Goal: Communication & Community: Answer question/provide support

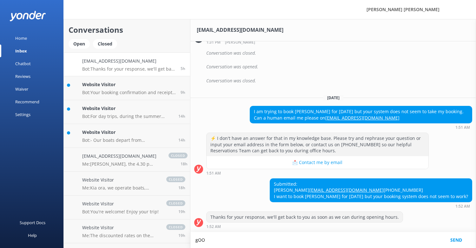
scroll to position [322, 0]
type textarea "g"
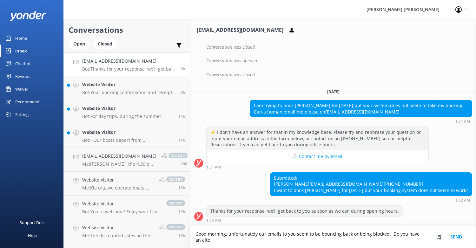
scroll to position [328, 0]
drag, startPoint x: 367, startPoint y: 234, endPoint x: 356, endPoint y: 235, distance: 10.8
click at [356, 235] on textarea "Good morning, unfortunately our emails to you seem to be bouncing back or being…" at bounding box center [333, 237] width 286 height 22
click at [245, 243] on textarea "Good morning, unfortunately our emails to you seem to be bouncing back or getti…" at bounding box center [333, 237] width 286 height 22
type textarea "Good morning, unfortunately our emails to you seem to be bouncing back or getti…"
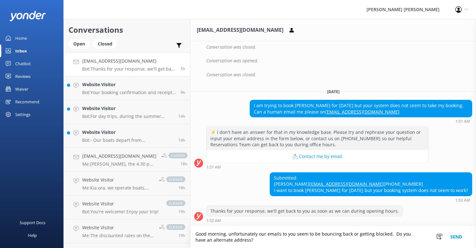
click at [451, 235] on button "Send" at bounding box center [456, 237] width 24 height 22
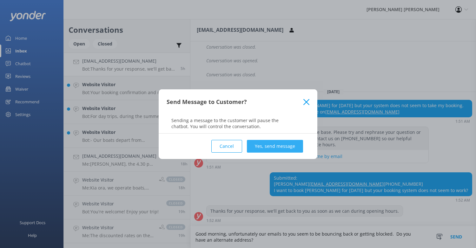
click at [273, 145] on button "Yes, send message" at bounding box center [275, 146] width 56 height 13
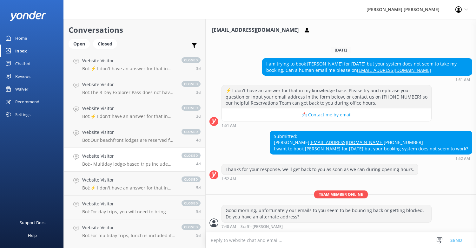
scroll to position [254, 0]
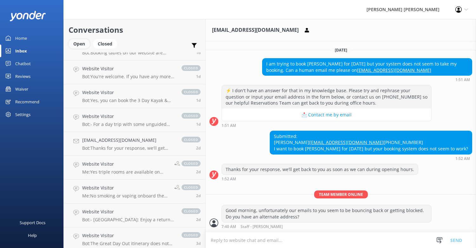
click at [76, 43] on div "Open" at bounding box center [79, 44] width 21 height 10
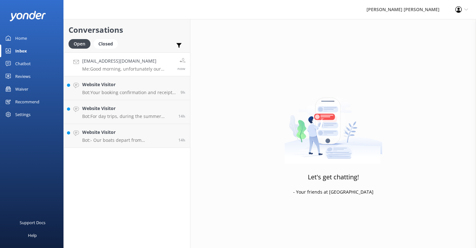
click at [141, 68] on p "Me: Good morning, unfortunately our emails to you seem to be bouncing back or g…" at bounding box center [127, 69] width 90 height 6
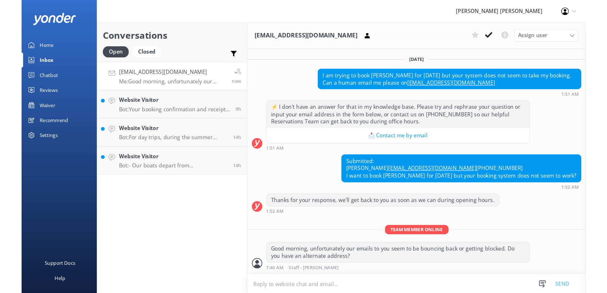
scroll to position [369, 0]
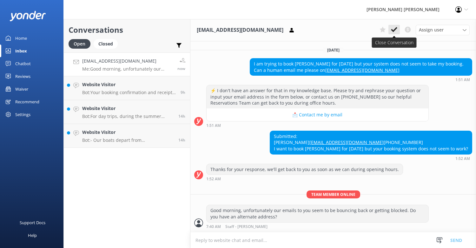
click at [395, 29] on icon at bounding box center [394, 29] width 6 height 6
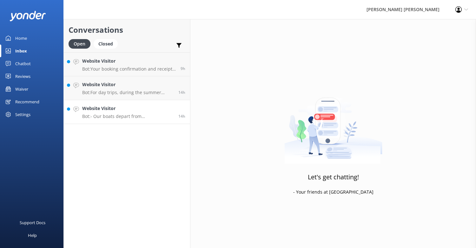
click at [110, 115] on p "Bot: - Our boats depart from [GEOGRAPHIC_DATA] into [PERSON_NAME][GEOGRAPHIC_DA…" at bounding box center [127, 116] width 91 height 6
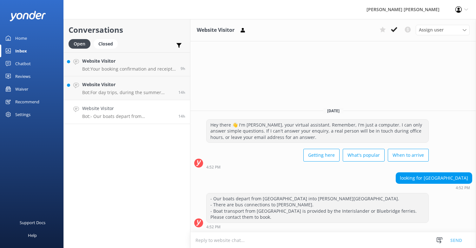
click at [140, 108] on h4 "Website Visitor" at bounding box center [127, 108] width 91 height 7
click at [64, 100] on link "Website Visitor Bot: - Our boats depart from [GEOGRAPHIC_DATA] into [PERSON_NAM…" at bounding box center [127, 112] width 126 height 24
click at [146, 109] on h4 "Website Visitor" at bounding box center [127, 108] width 91 height 7
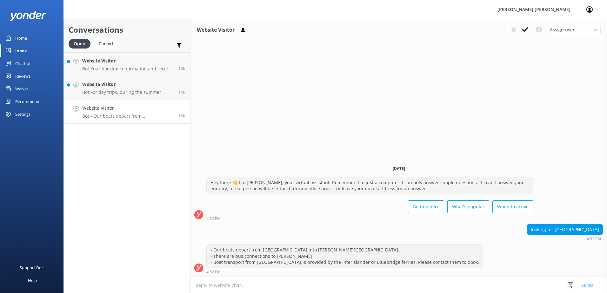
click at [111, 120] on link "Website Visitor Bot: - Our boats depart from [GEOGRAPHIC_DATA] into [PERSON_NAM…" at bounding box center [127, 112] width 126 height 24
click at [236, 247] on textarea at bounding box center [398, 286] width 416 height 16
type textarea "Sorry, we are in the [GEOGRAPHIC_DATA]."
click at [476, 247] on button "Send" at bounding box center [587, 285] width 24 height 16
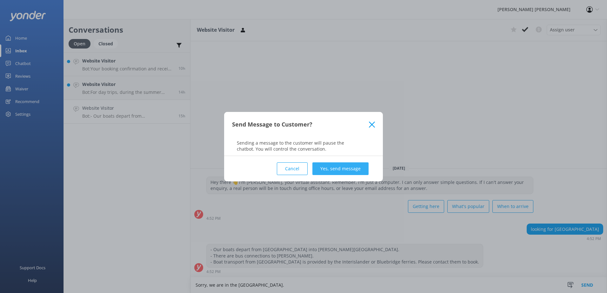
click at [333, 168] on button "Yes, send message" at bounding box center [340, 169] width 56 height 13
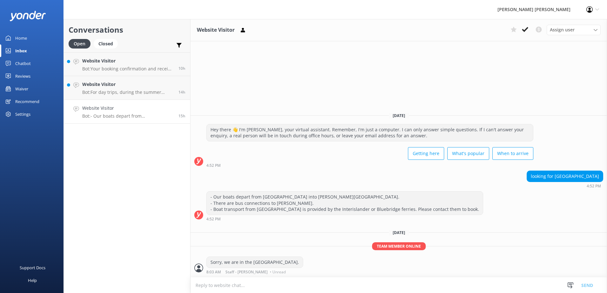
click at [476, 28] on icon at bounding box center [525, 29] width 6 height 6
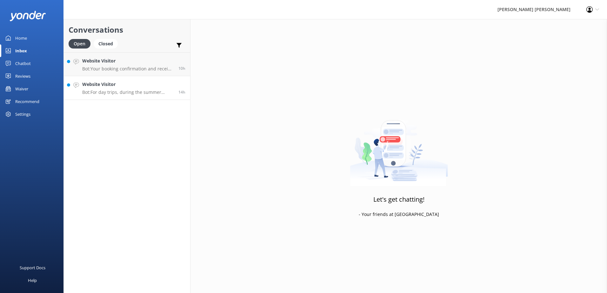
click at [123, 87] on h4 "Website Visitor" at bounding box center [127, 84] width 91 height 7
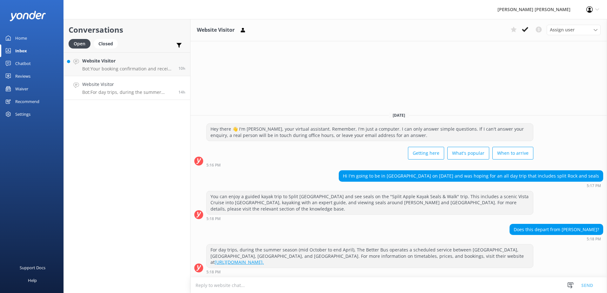
click at [207, 247] on textarea at bounding box center [398, 286] width 416 height 16
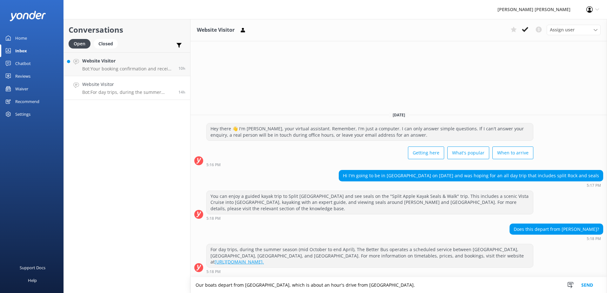
type textarea "Our boats depart from [GEOGRAPHIC_DATA], which is about an hour's drive from [G…"
click at [476, 247] on button "Send" at bounding box center [587, 285] width 24 height 16
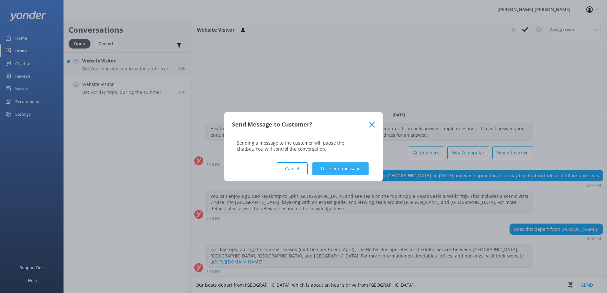
click at [328, 166] on button "Yes, send message" at bounding box center [340, 169] width 56 height 13
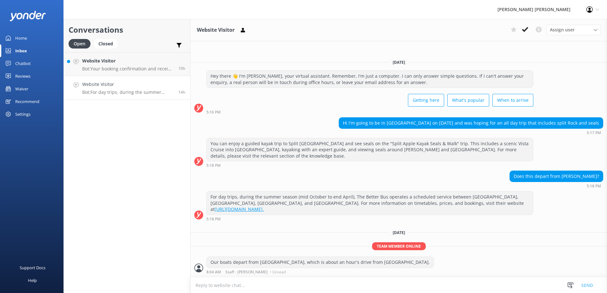
click at [476, 29] on icon at bounding box center [525, 29] width 6 height 6
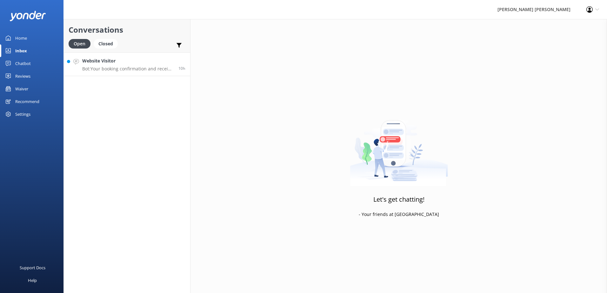
click at [133, 66] on div "Website Visitor Bot: Your booking confirmation and receipt may take up to 30 mi…" at bounding box center [127, 64] width 91 height 14
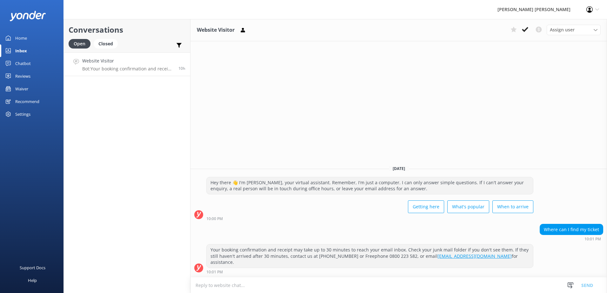
click at [255, 247] on textarea at bounding box center [398, 286] width 416 height 16
click at [317, 247] on textarea "We recommend checking in at our Kaiteriteri Ticket Office at least 30min prior …" at bounding box center [398, 285] width 416 height 16
click at [435, 247] on textarea "We recommend checking in at our Kaiteriteri Ticket Office to collect your ticke…" at bounding box center [398, 285] width 416 height 16
type textarea "We recommend checking in at our Kaiteriteri Ticket Office to collect your ticke…"
click at [476, 247] on button "Send" at bounding box center [587, 285] width 24 height 16
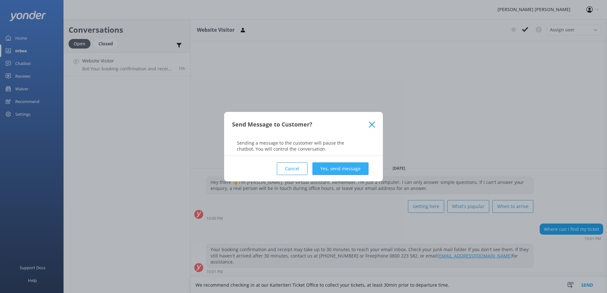
click at [348, 167] on button "Yes, send message" at bounding box center [340, 169] width 56 height 13
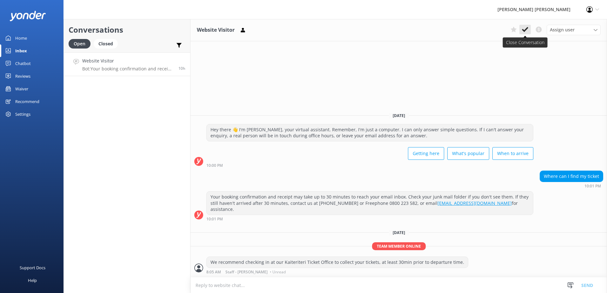
click at [476, 28] on icon at bounding box center [525, 29] width 6 height 6
